Goal: Information Seeking & Learning: Learn about a topic

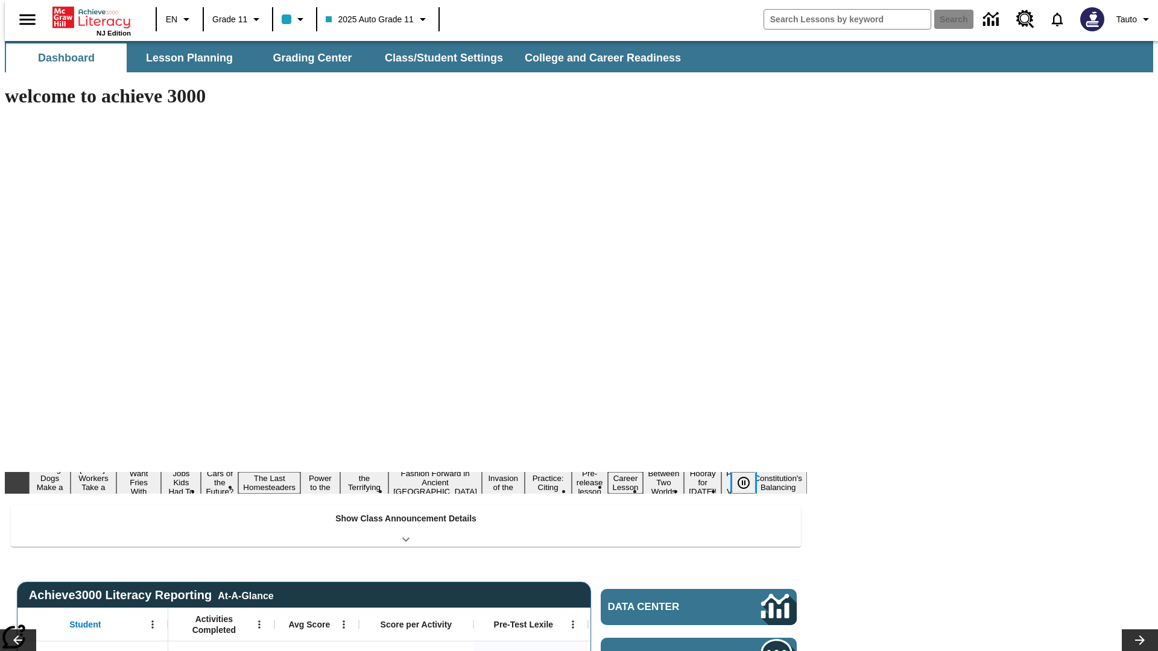
click at [748, 476] on icon "Pause" at bounding box center [743, 483] width 14 height 14
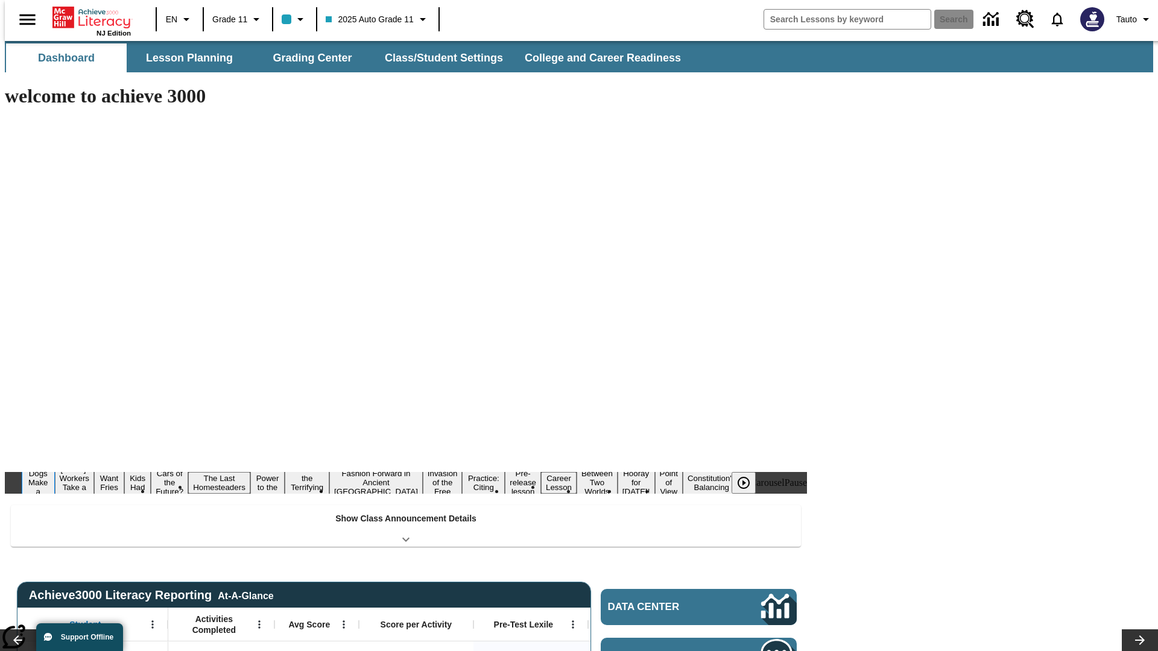
click at [55, 459] on button "Diving Dogs Make a Splash" at bounding box center [38, 483] width 33 height 48
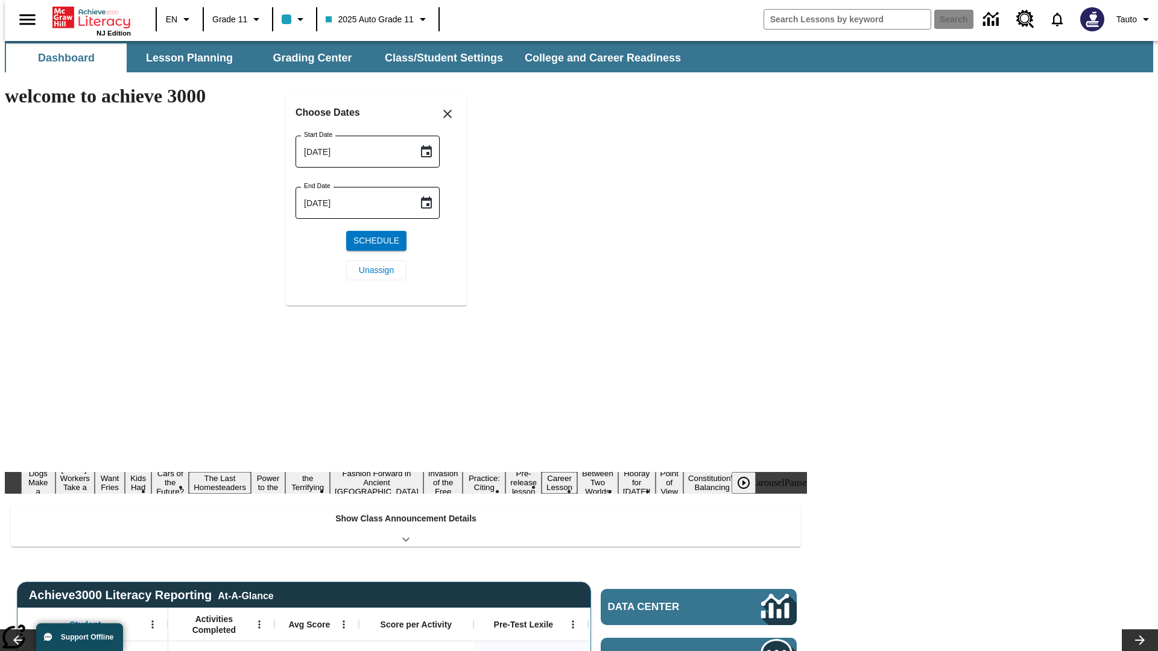
scroll to position [140, 0]
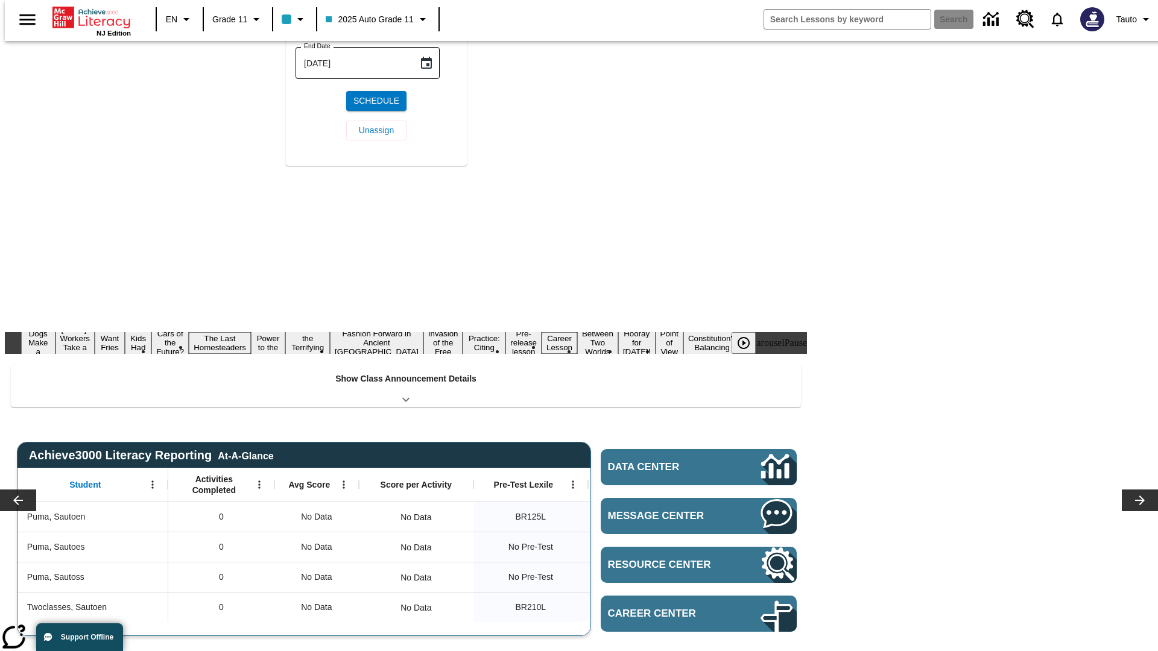
click at [431, 17] on icon "Choose date, selected date is Sep 5, 2025" at bounding box center [426, 11] width 11 height 12
